Goal: Task Accomplishment & Management: Use online tool/utility

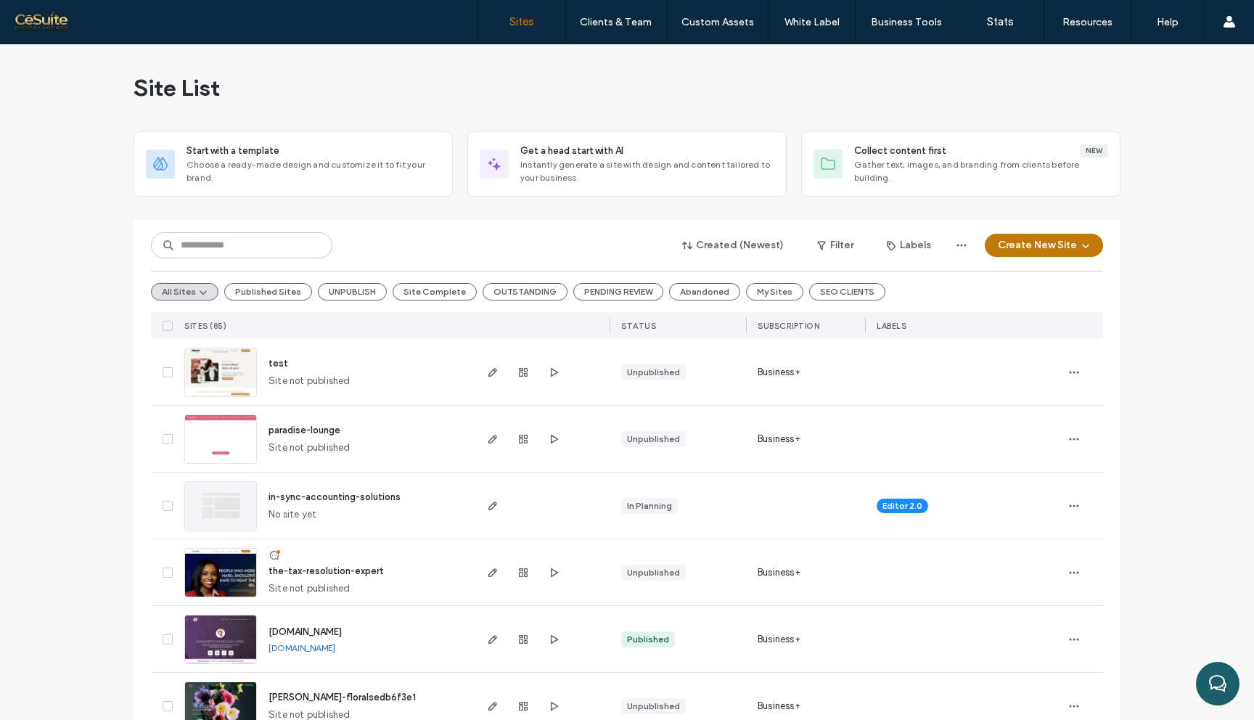
click at [234, 253] on input at bounding box center [241, 245] width 181 height 26
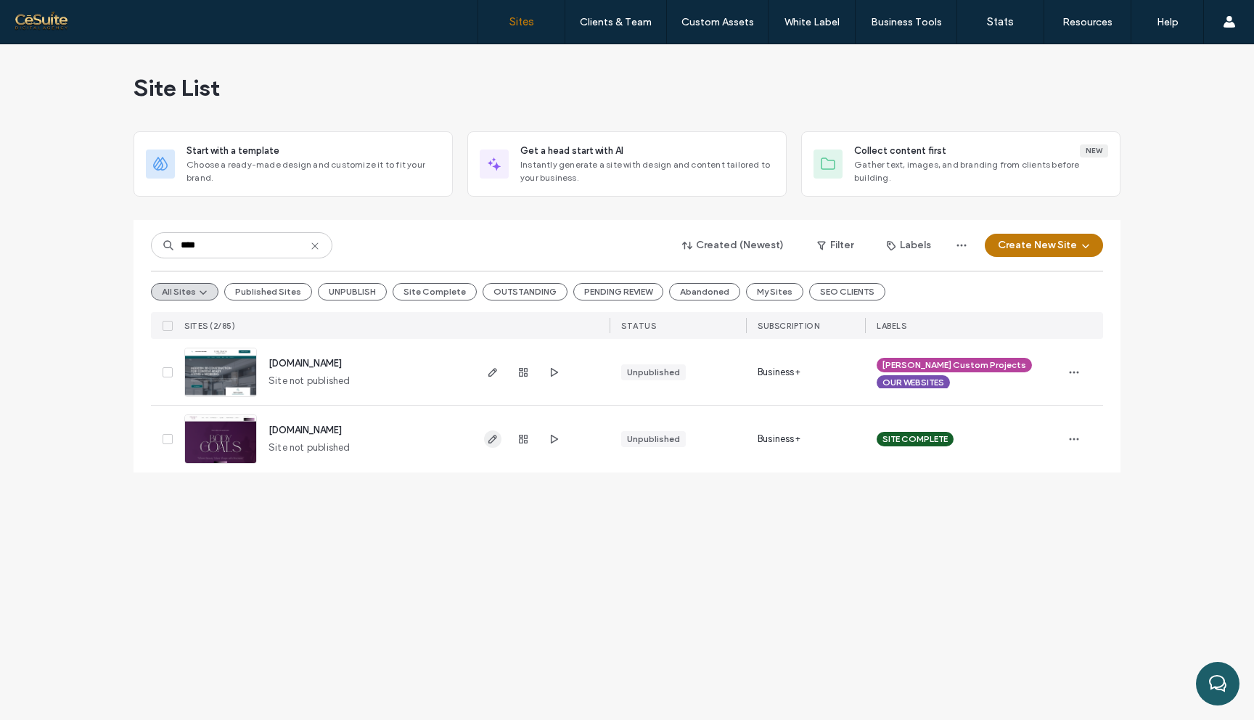
type input "****"
click at [491, 441] on icon "button" at bounding box center [493, 439] width 12 height 12
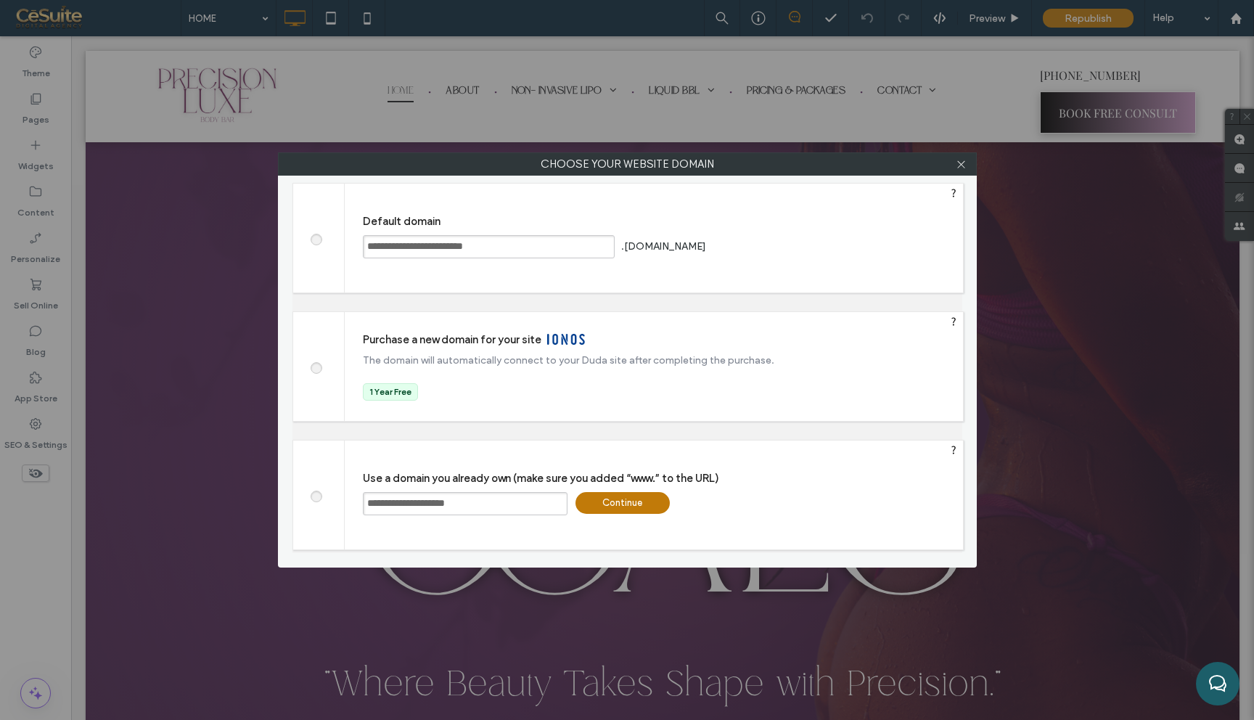
click at [638, 503] on div "Continue" at bounding box center [623, 503] width 94 height 22
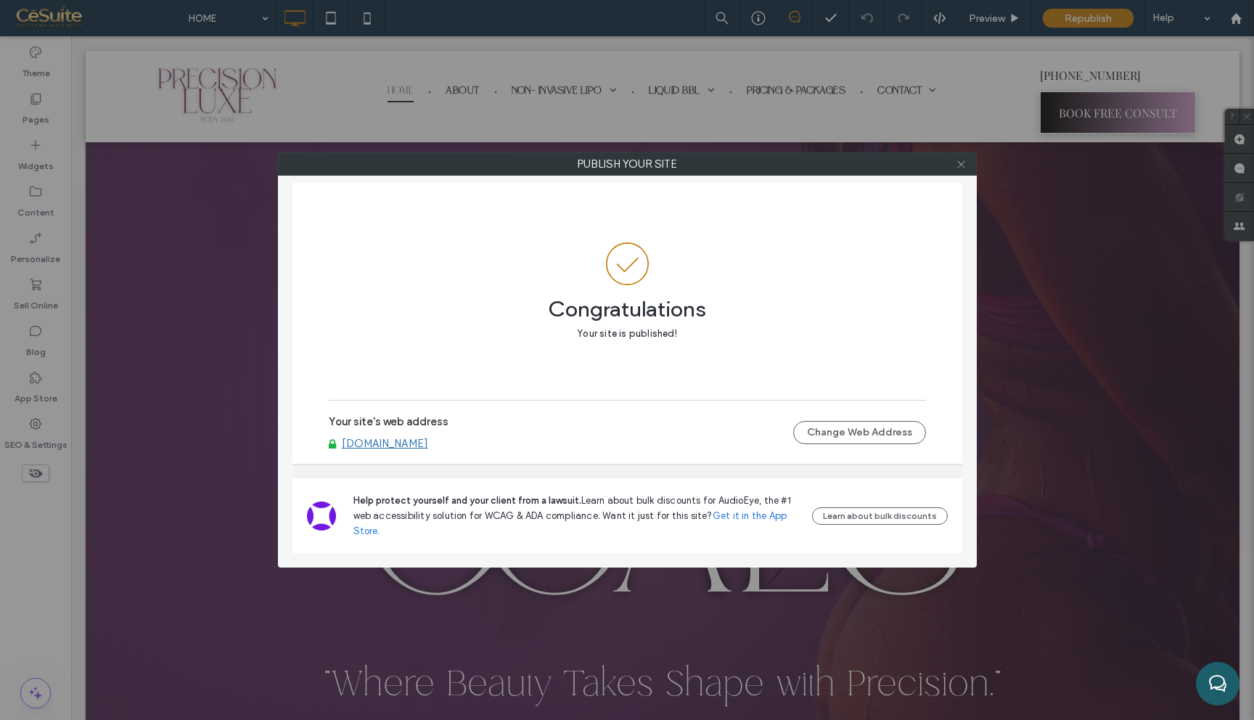
click at [961, 166] on icon at bounding box center [961, 164] width 11 height 11
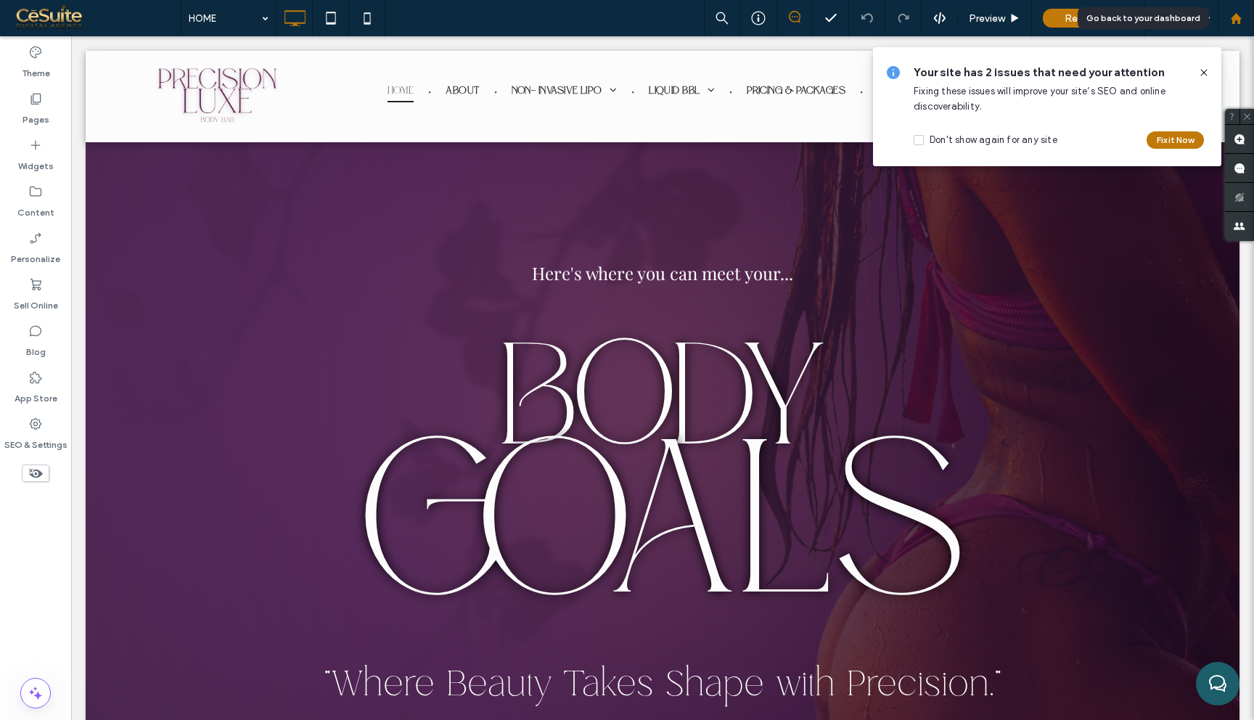
click at [1224, 15] on div at bounding box center [1236, 18] width 35 height 12
